Goal: Find contact information: Find contact information

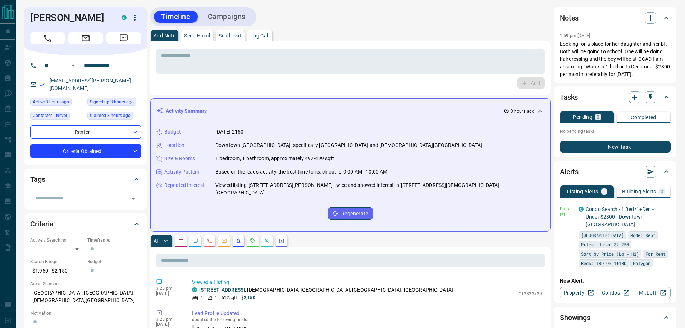
drag, startPoint x: 323, startPoint y: 34, endPoint x: 342, endPoint y: 34, distance: 18.7
click at [324, 34] on div "Add Note Send Email Send Text Log Call" at bounding box center [350, 36] width 400 height 12
click at [326, 38] on div "Add Note Send Email Send Text Log Call" at bounding box center [350, 36] width 400 height 12
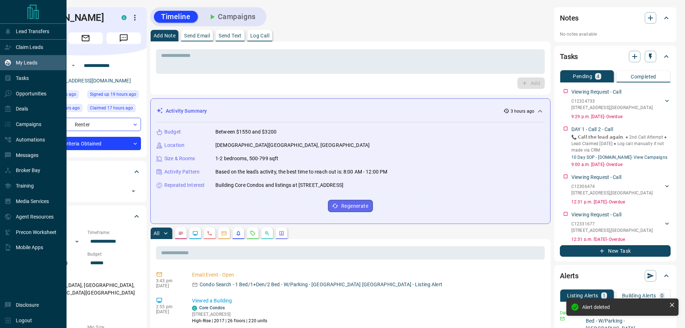
click at [29, 64] on p "My Leads" at bounding box center [27, 63] width 22 height 6
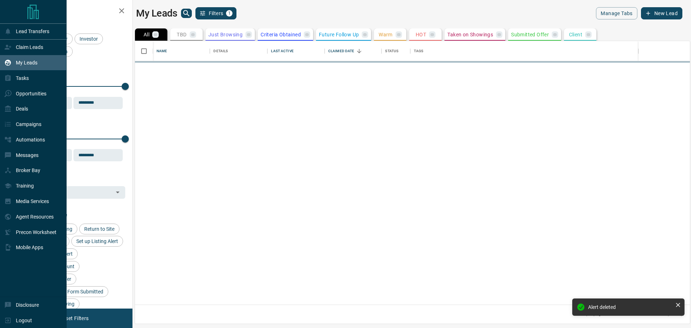
scroll to position [258, 549]
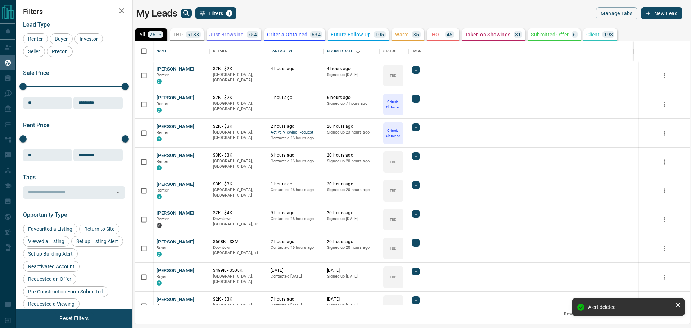
click at [185, 13] on icon "search button" at bounding box center [186, 13] width 9 height 9
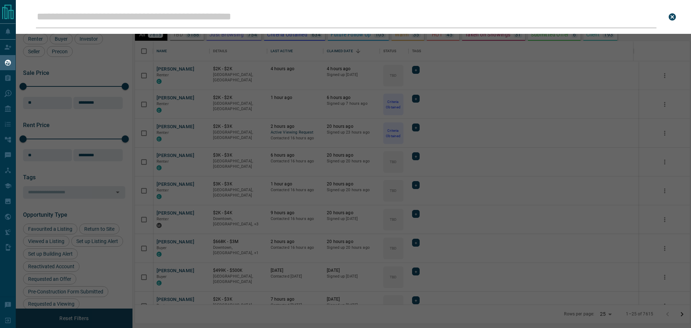
type input "**********"
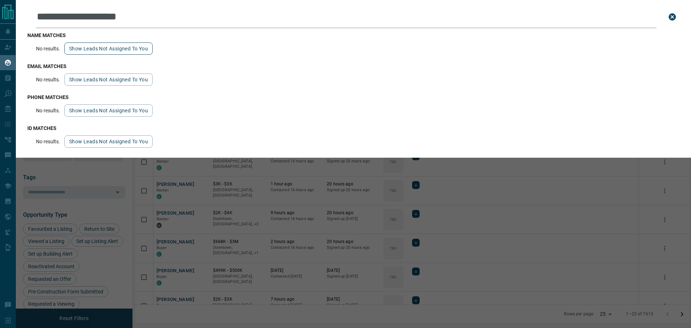
click at [119, 49] on button "Show leads not assigned to you" at bounding box center [108, 48] width 88 height 12
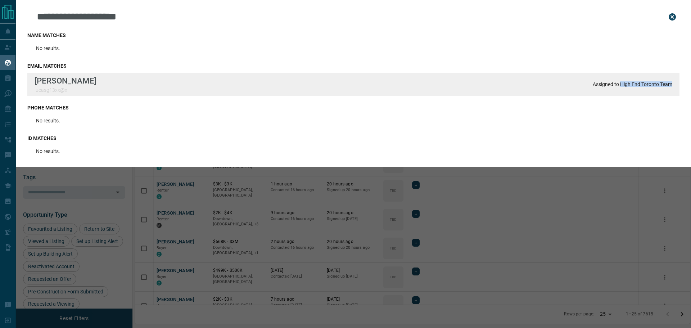
drag, startPoint x: 619, startPoint y: 85, endPoint x: 672, endPoint y: 94, distance: 53.3
click at [674, 93] on div "Lucas Gigliotti lucasg13xx@x Assigned to High End Toronto Team" at bounding box center [353, 84] width 652 height 23
drag, startPoint x: 91, startPoint y: 82, endPoint x: 33, endPoint y: 86, distance: 58.1
click at [33, 86] on div "Lucas Gigliotti lucasg13xx@x Assigned to High End Toronto Team" at bounding box center [353, 84] width 652 height 23
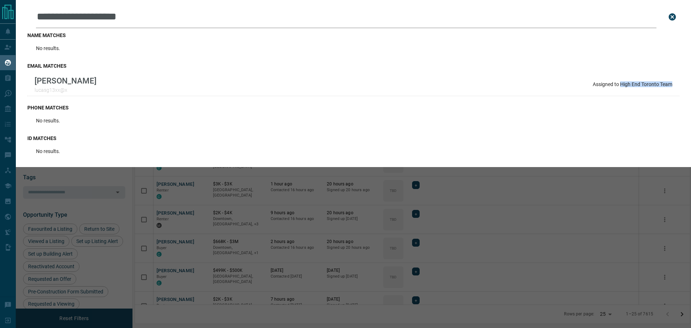
copy p "Lucas Gigliotti"
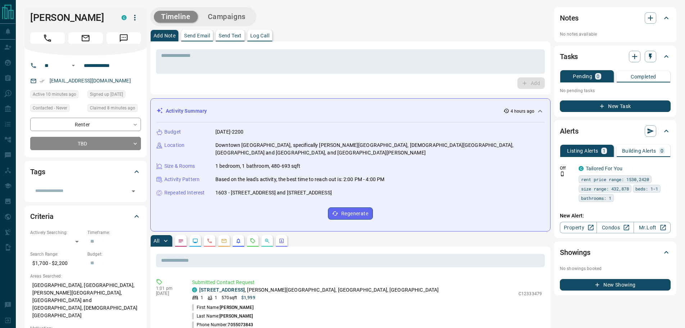
scroll to position [337, 0]
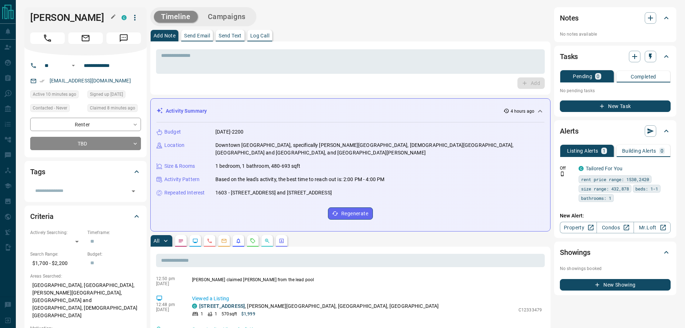
drag, startPoint x: 88, startPoint y: 18, endPoint x: 33, endPoint y: 22, distance: 55.2
click at [32, 18] on h1 "Liza Gigliotti" at bounding box center [70, 18] width 81 height 12
copy h1 "Liza Gigliotti"
